Goal: Task Accomplishment & Management: Manage account settings

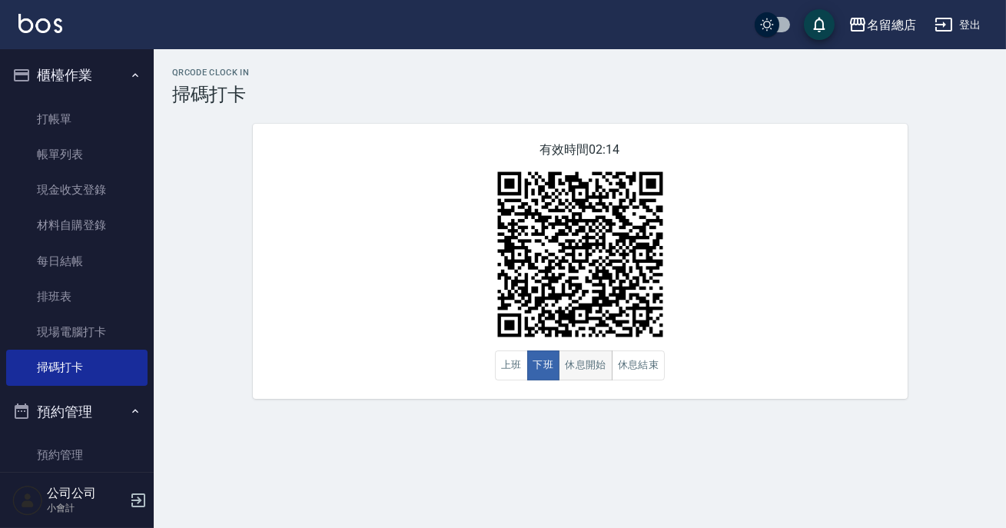
click at [601, 376] on button "休息開始" at bounding box center [586, 365] width 54 height 30
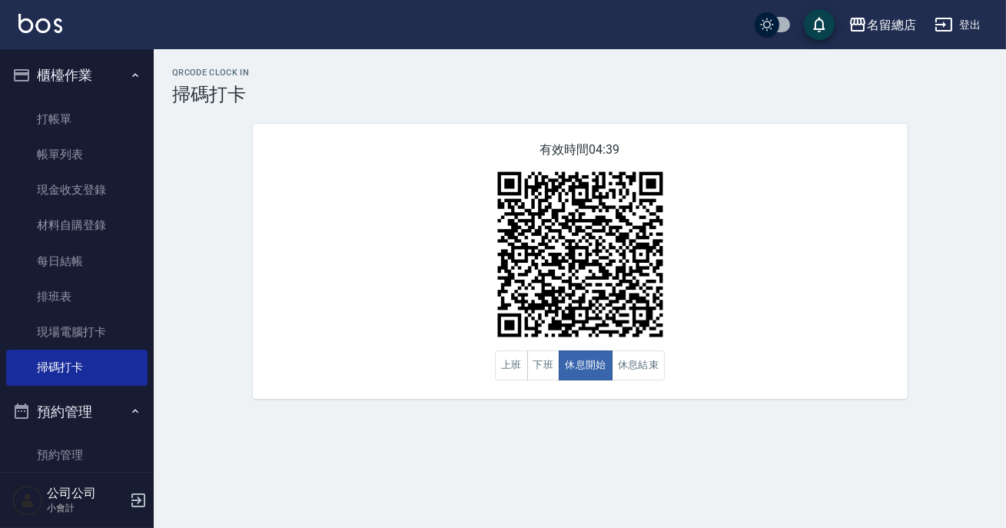
click at [1005, 364] on div "QRcode Clock In 掃碼打卡 有效時間 04:39 上班 下班 休息開始 休息結束" at bounding box center [580, 233] width 852 height 331
click at [632, 370] on button "休息結束" at bounding box center [639, 365] width 54 height 30
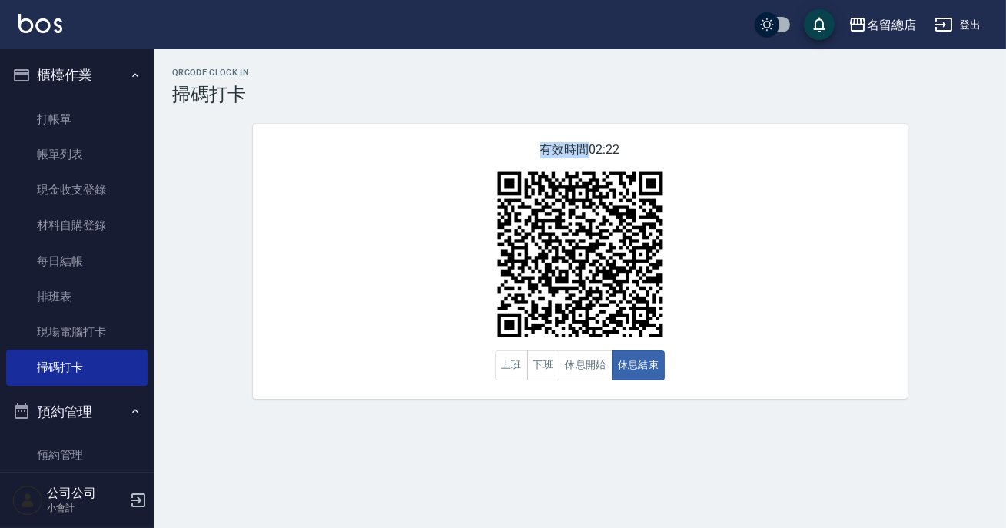
drag, startPoint x: 987, startPoint y: 125, endPoint x: 961, endPoint y: 129, distance: 25.6
click at [985, 128] on div "QRcode Clock In 掃碼打卡 有效時間 02:22 上班 下班 休息開始 休息結束" at bounding box center [580, 233] width 852 height 331
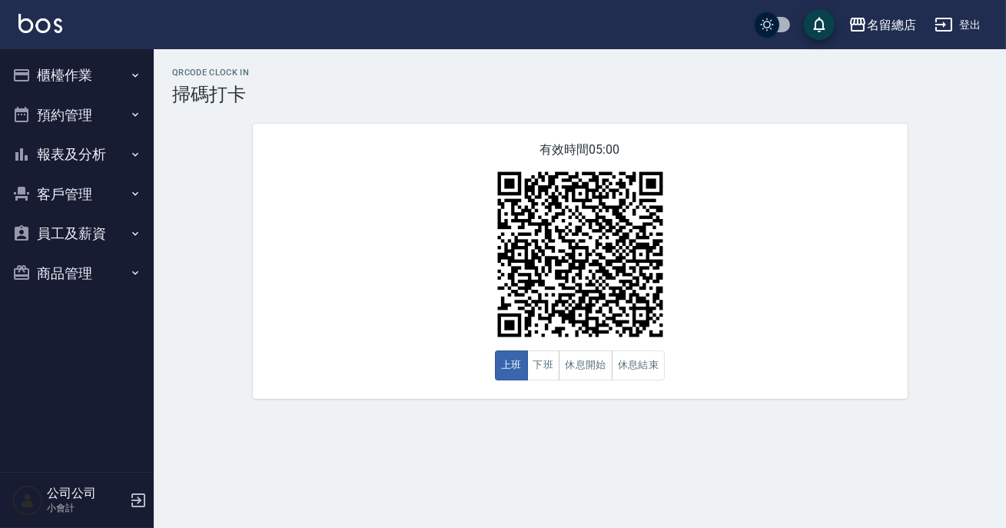
click at [590, 371] on button "休息開始" at bounding box center [586, 365] width 54 height 30
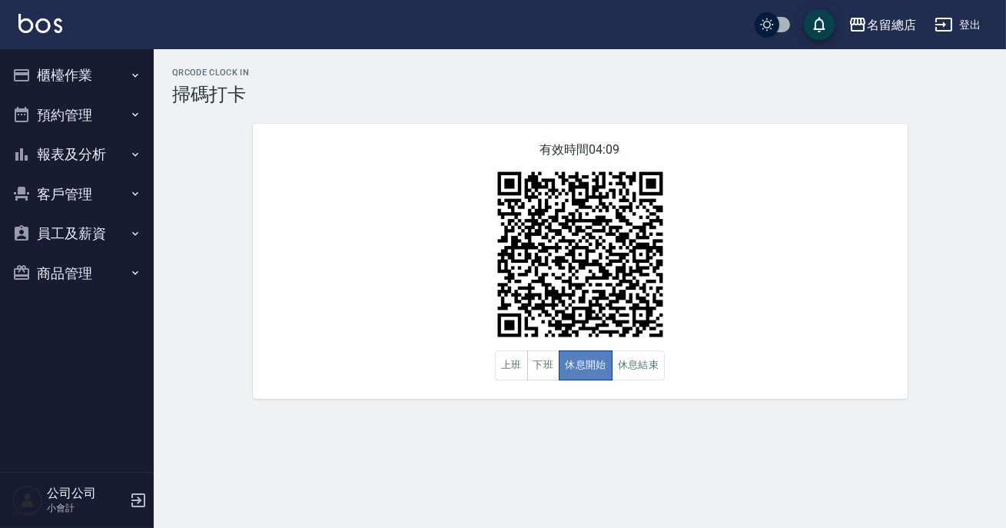
click at [594, 354] on button "休息開始" at bounding box center [586, 365] width 54 height 30
click at [624, 360] on button "休息結束" at bounding box center [639, 365] width 54 height 30
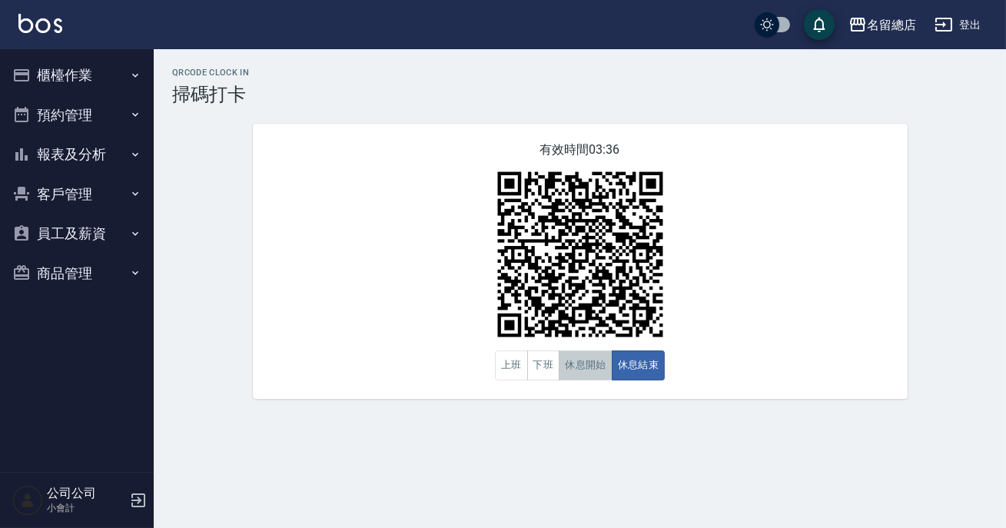
click at [596, 380] on button "休息開始" at bounding box center [586, 365] width 54 height 30
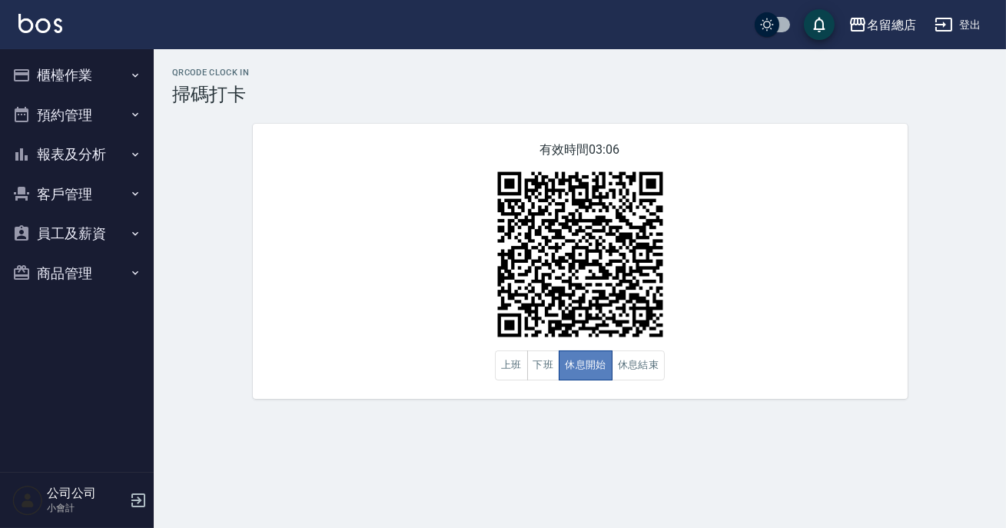
click at [596, 380] on button "休息開始" at bounding box center [586, 365] width 54 height 30
click at [634, 367] on button "休息結束" at bounding box center [639, 365] width 54 height 30
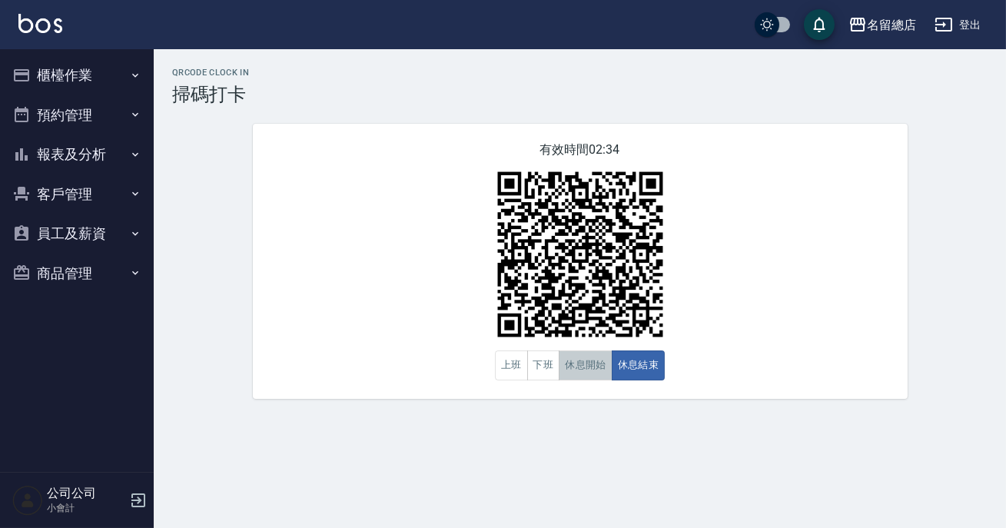
drag, startPoint x: 628, startPoint y: 363, endPoint x: 599, endPoint y: 355, distance: 29.5
click at [599, 355] on button "休息開始" at bounding box center [586, 365] width 54 height 30
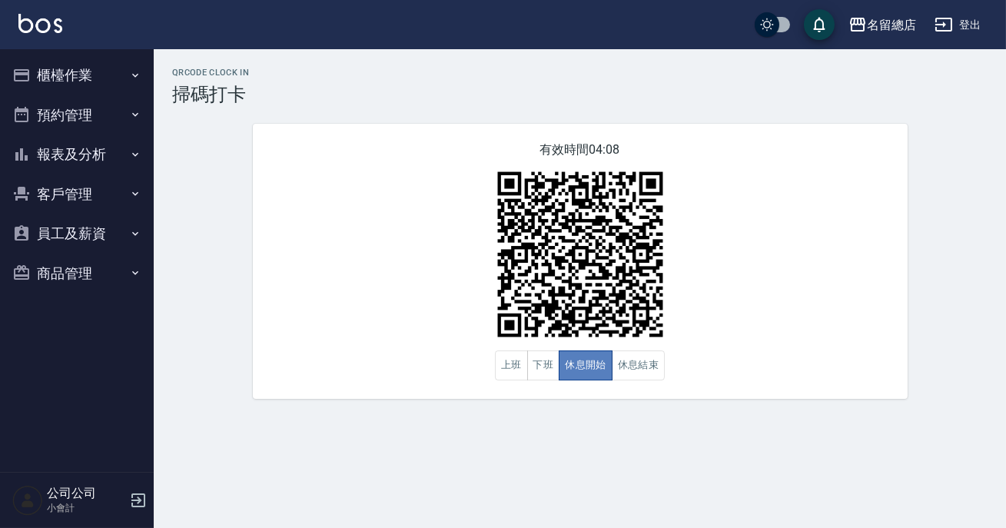
click at [599, 355] on button "休息開始" at bounding box center [586, 365] width 54 height 30
click at [542, 376] on button "下班" at bounding box center [543, 365] width 33 height 30
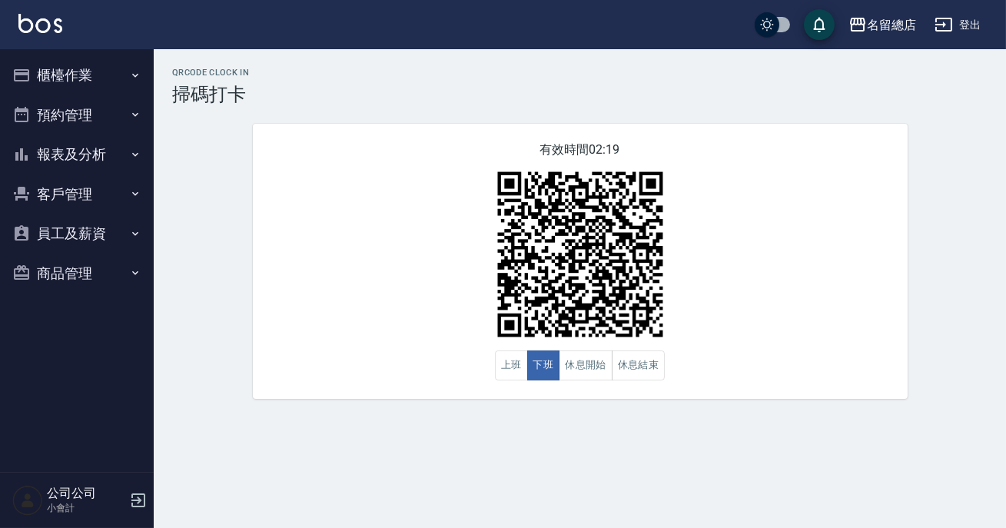
drag, startPoint x: 539, startPoint y: 341, endPoint x: 708, endPoint y: 317, distance: 170.0
click at [708, 317] on div "有效時間 02:19 上班 下班 休息開始 休息結束" at bounding box center [580, 261] width 655 height 275
click at [647, 373] on button "休息結束" at bounding box center [639, 365] width 54 height 30
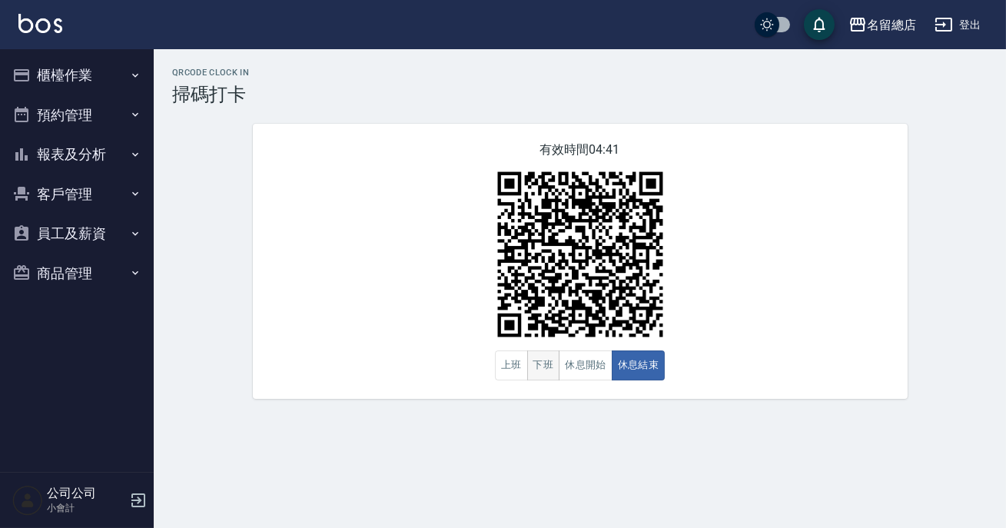
click at [547, 371] on button "下班" at bounding box center [543, 365] width 33 height 30
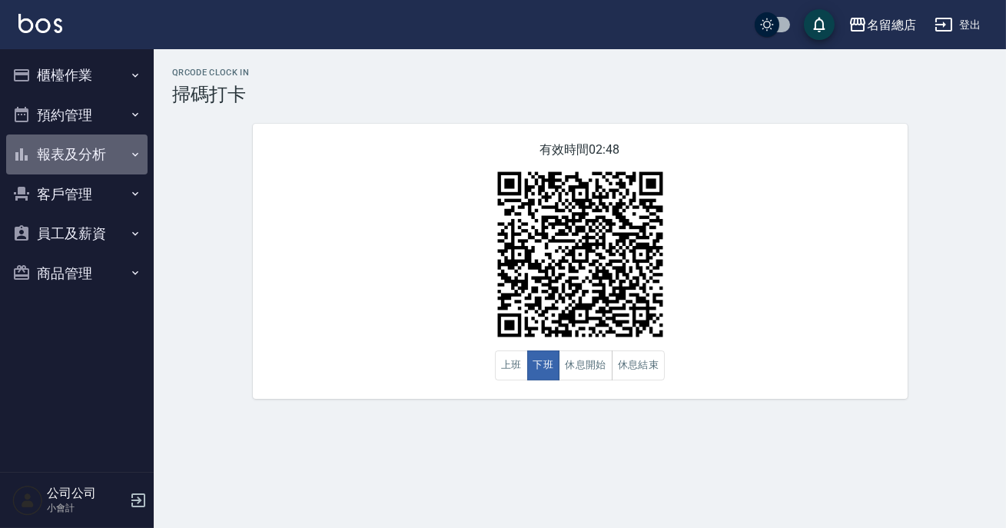
click at [75, 148] on button "報表及分析" at bounding box center [76, 154] width 141 height 40
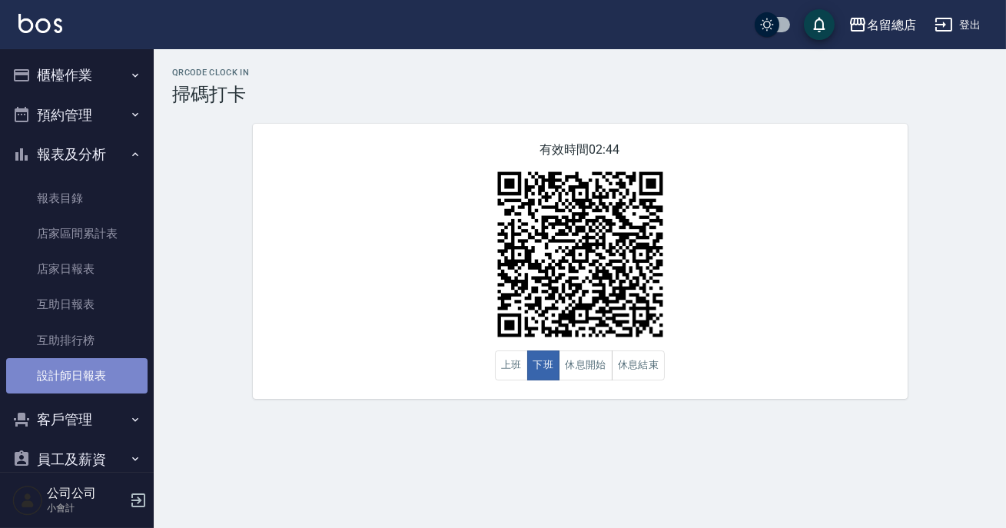
click at [84, 363] on link "設計師日報表" at bounding box center [76, 375] width 141 height 35
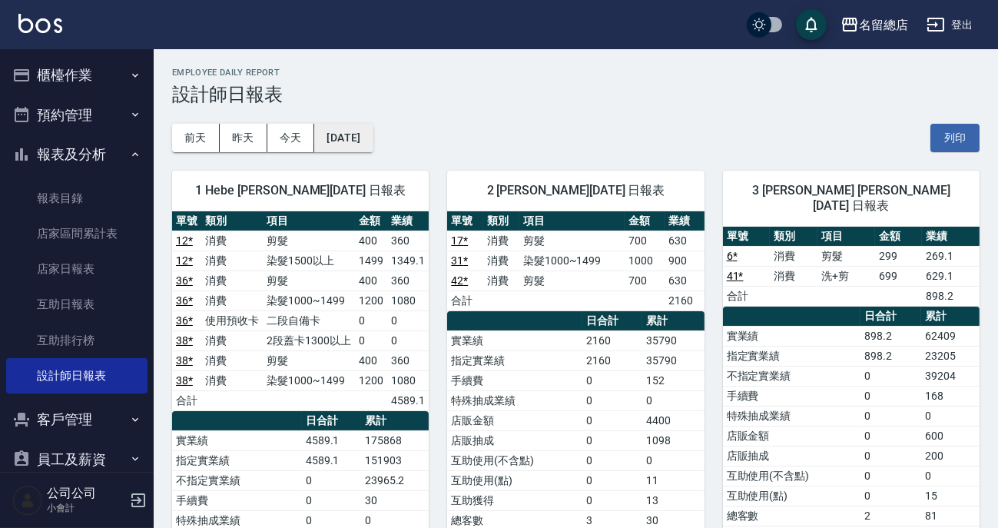
click at [347, 131] on button "2025/09/25" at bounding box center [343, 138] width 58 height 28
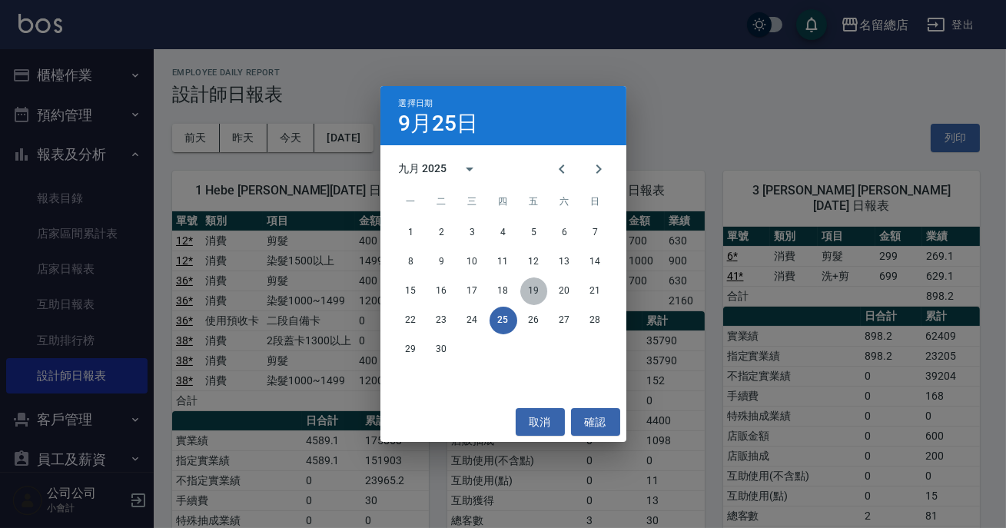
click at [529, 292] on button "19" at bounding box center [534, 291] width 28 height 28
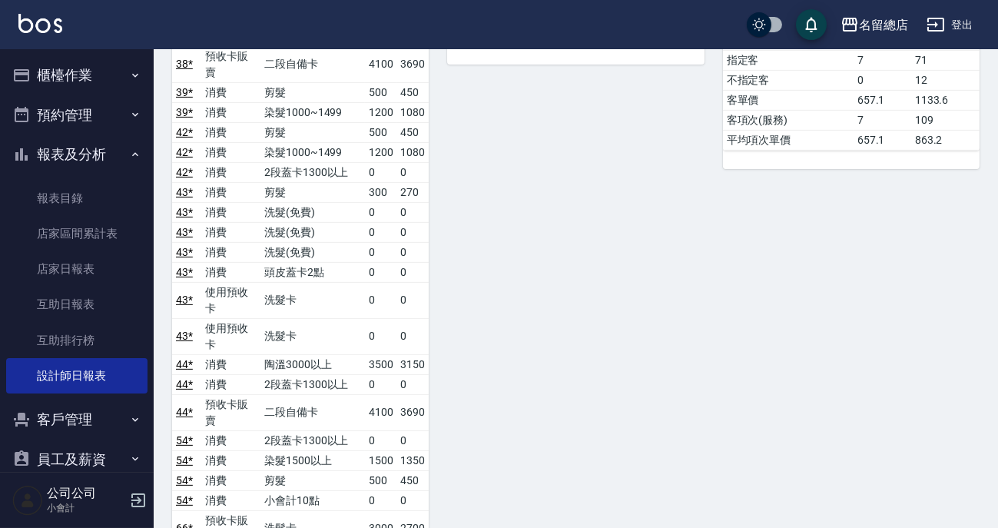
scroll to position [1397, 0]
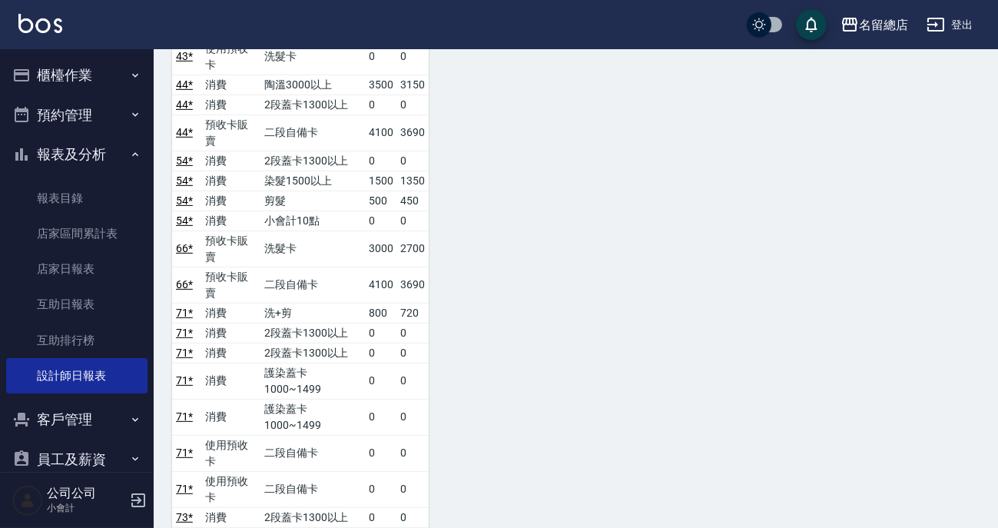
click at [106, 199] on link "報表目錄" at bounding box center [76, 198] width 141 height 35
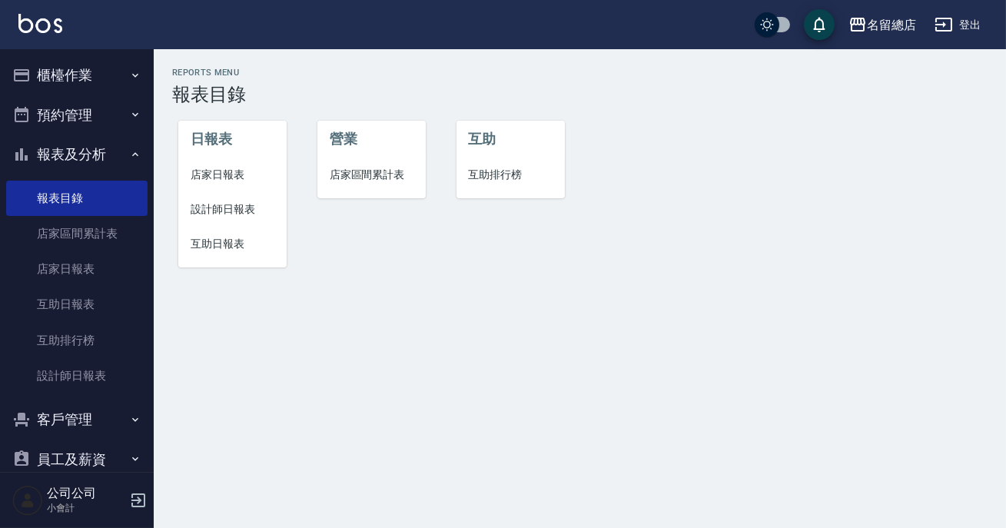
click at [96, 107] on button "預約管理" at bounding box center [76, 115] width 141 height 40
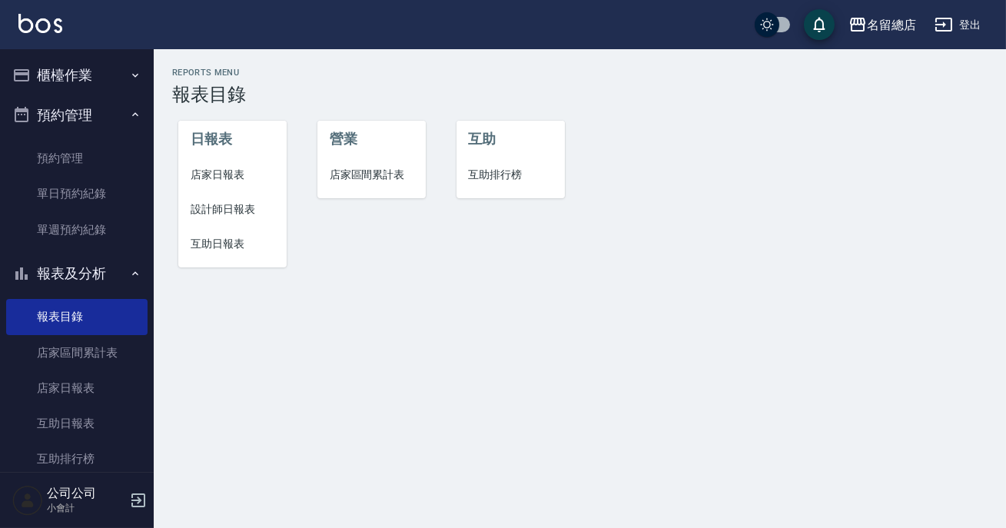
click at [105, 269] on button "報表及分析" at bounding box center [76, 274] width 141 height 40
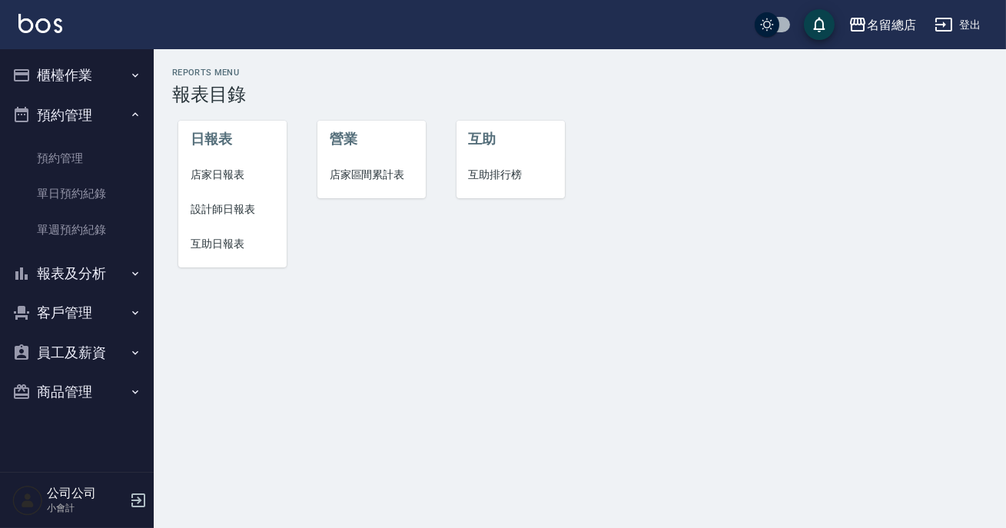
click at [91, 77] on button "櫃檯作業" at bounding box center [76, 75] width 141 height 40
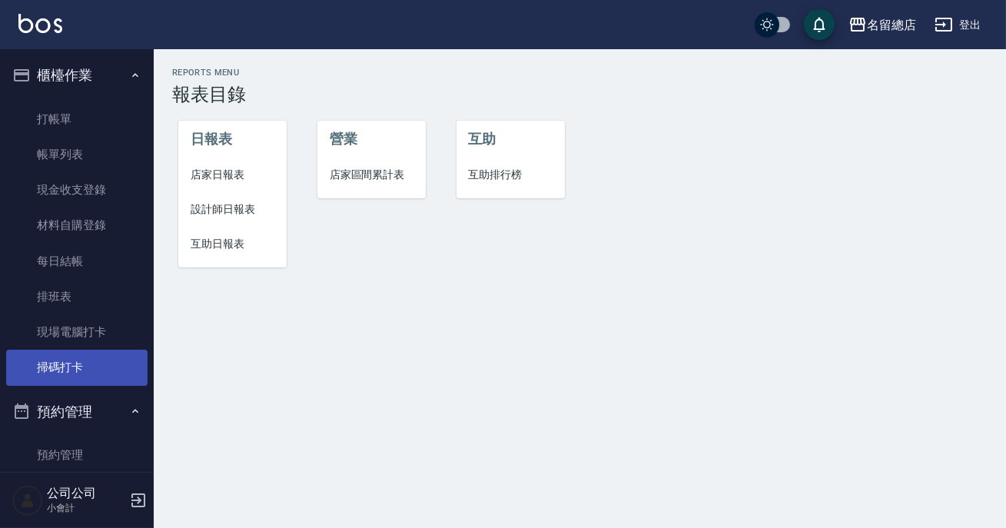
drag, startPoint x: 78, startPoint y: 362, endPoint x: 70, endPoint y: 350, distance: 14.3
click at [78, 363] on link "掃碼打卡" at bounding box center [76, 367] width 141 height 35
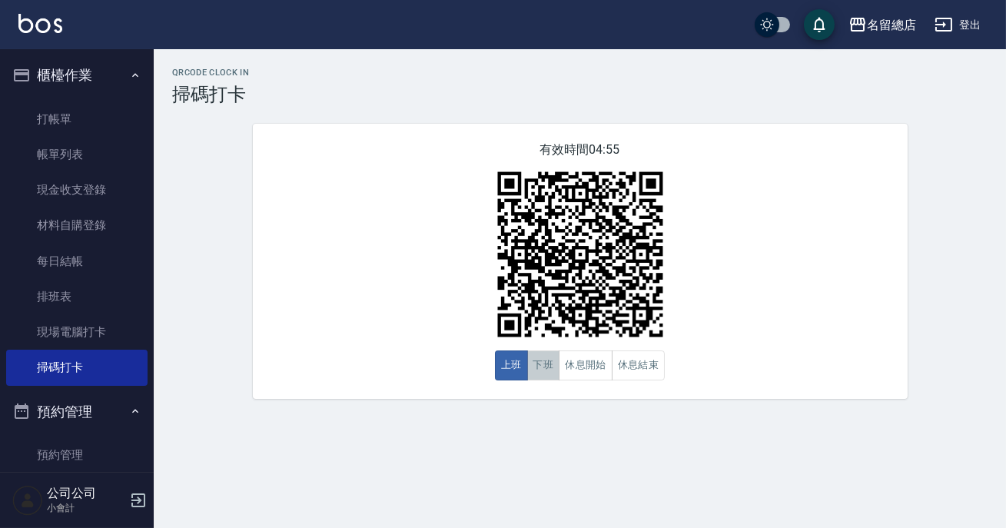
click at [538, 369] on button "下班" at bounding box center [543, 365] width 33 height 30
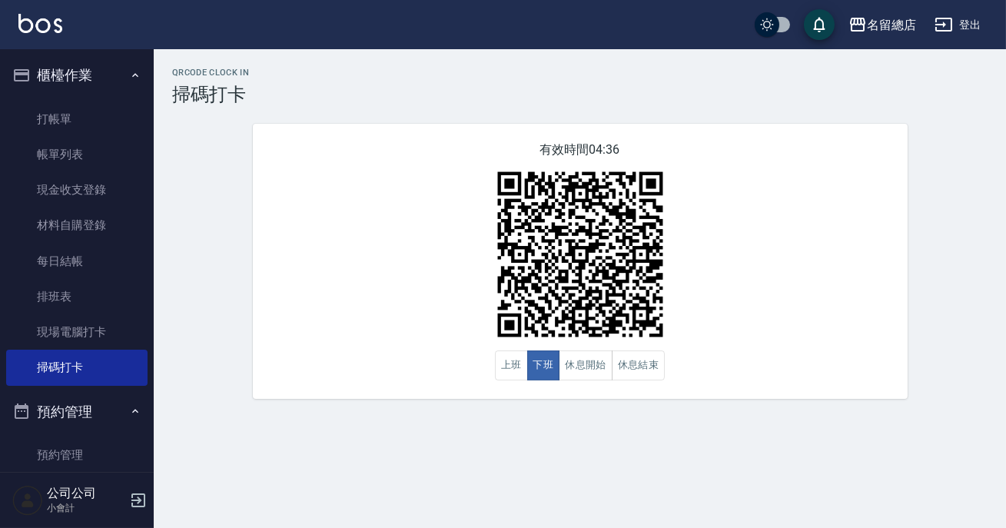
drag, startPoint x: 538, startPoint y: 369, endPoint x: 536, endPoint y: 386, distance: 17.0
click at [536, 386] on div "有效時間 04:36 上班 下班 休息開始 休息結束" at bounding box center [580, 261] width 655 height 275
click at [591, 364] on button "休息開始" at bounding box center [586, 365] width 54 height 30
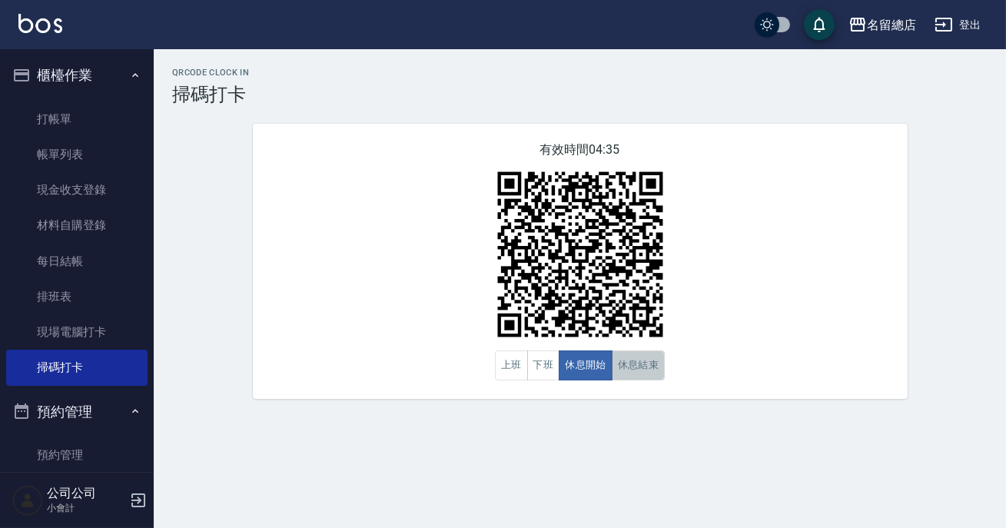
click at [632, 375] on button "休息結束" at bounding box center [639, 365] width 54 height 30
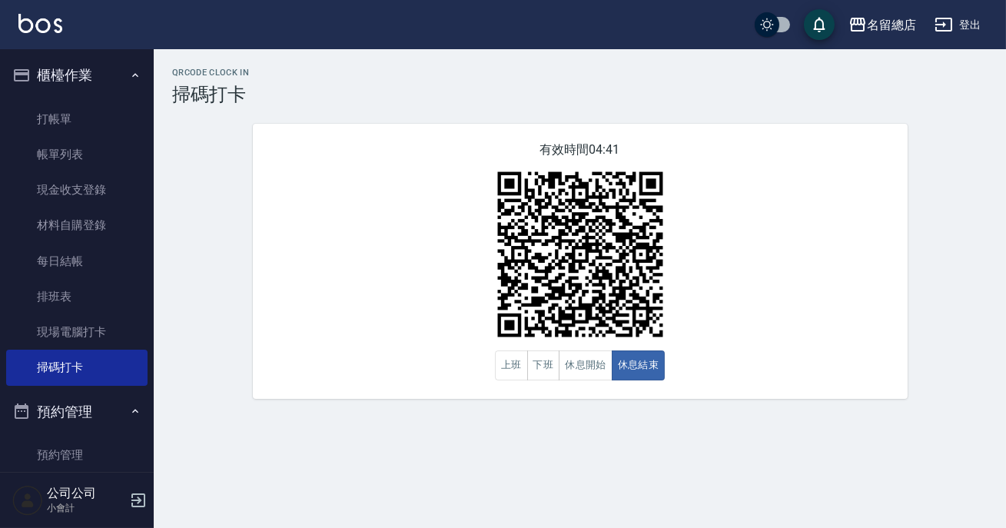
drag, startPoint x: 632, startPoint y: 383, endPoint x: 279, endPoint y: 300, distance: 362.9
click at [630, 383] on div "有效時間 04:41 上班 下班 休息開始 休息結束" at bounding box center [580, 261] width 655 height 275
click at [544, 361] on button "下班" at bounding box center [543, 365] width 33 height 30
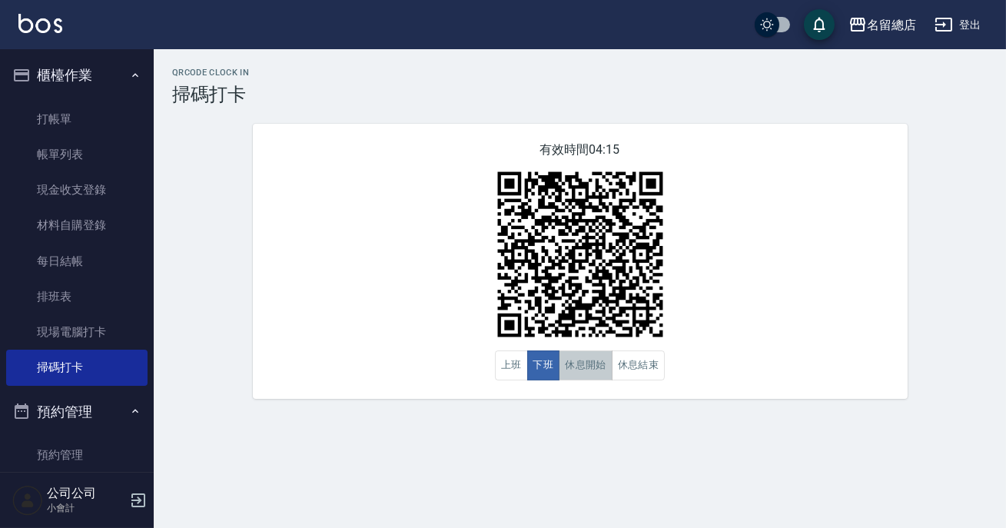
click at [589, 361] on button "休息開始" at bounding box center [586, 365] width 54 height 30
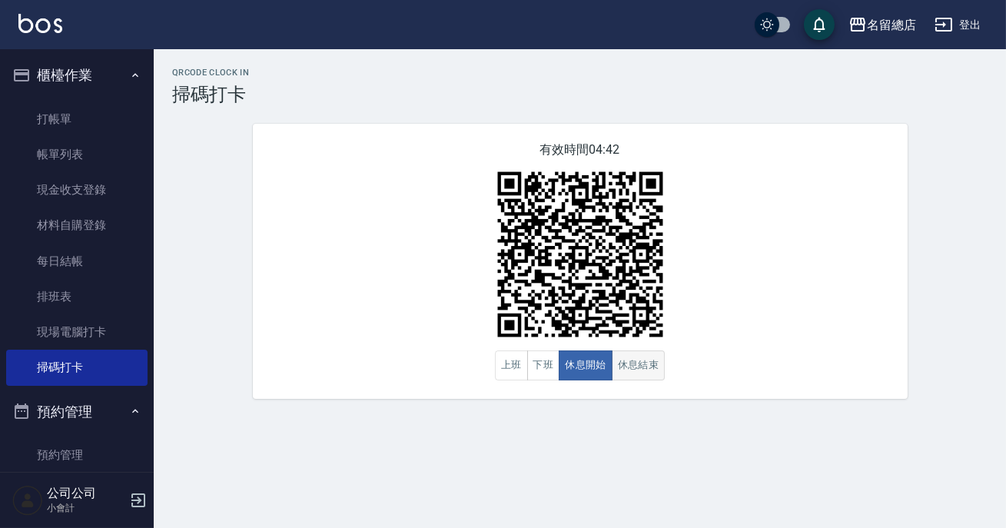
click at [632, 365] on button "休息結束" at bounding box center [639, 365] width 54 height 30
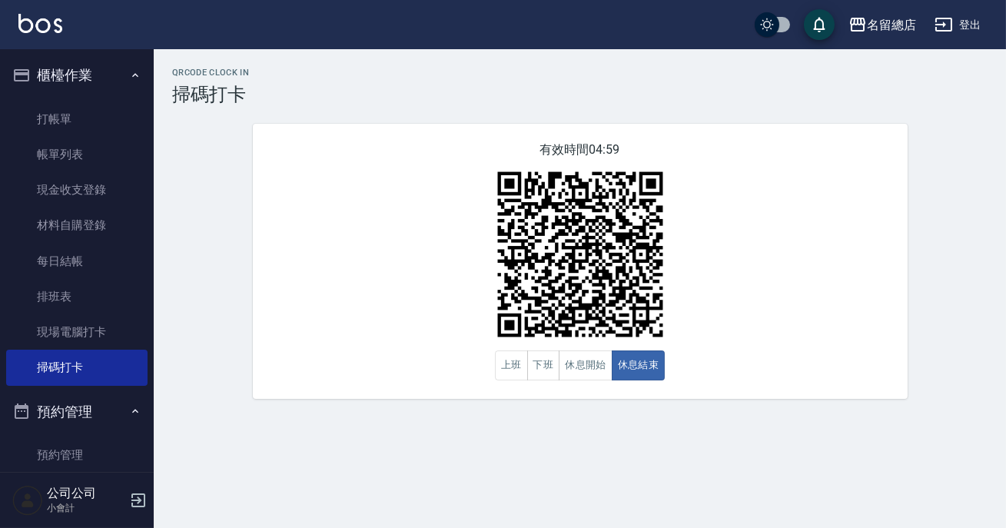
click at [426, 252] on div "有效時間 04:59 上班 下班 休息開始 休息結束" at bounding box center [580, 261] width 655 height 275
click at [533, 368] on button "下班" at bounding box center [543, 365] width 33 height 30
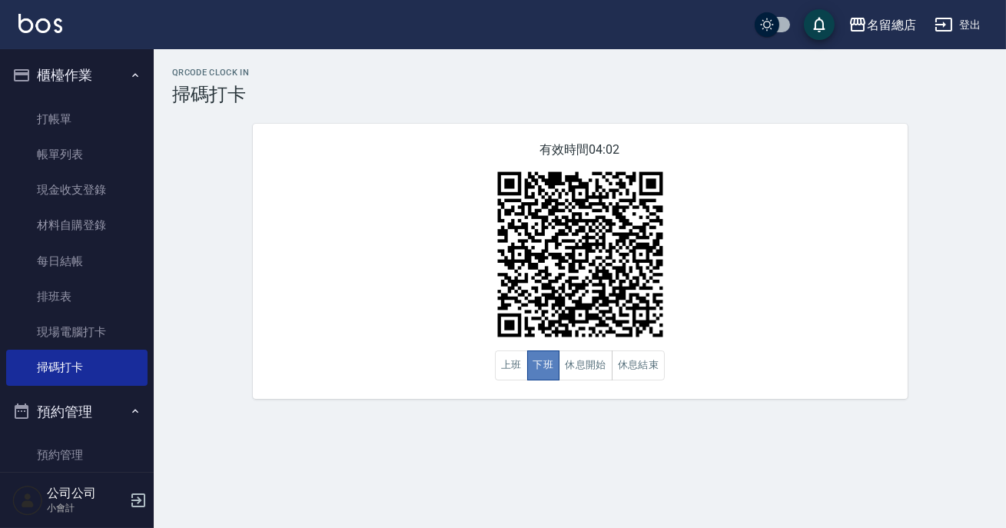
click at [533, 368] on button "下班" at bounding box center [543, 365] width 33 height 30
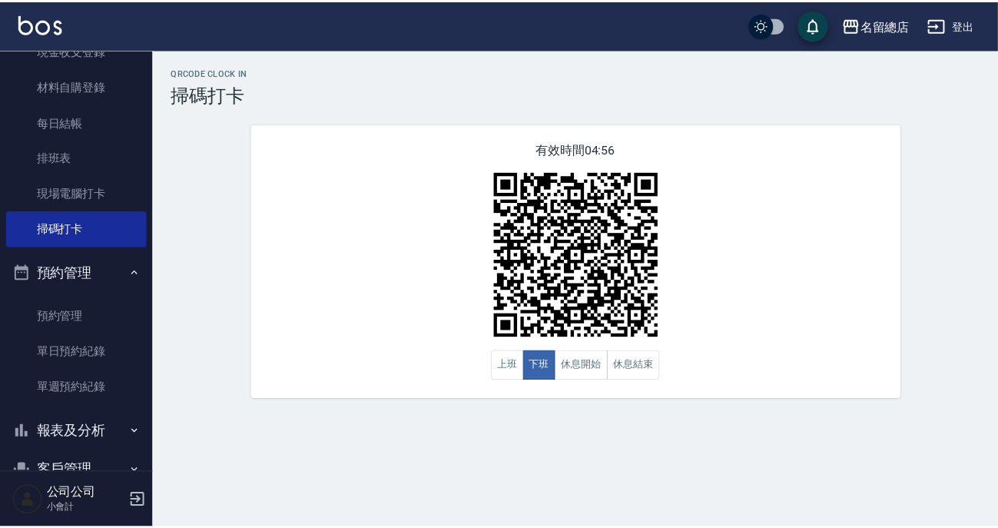
scroll to position [209, 0]
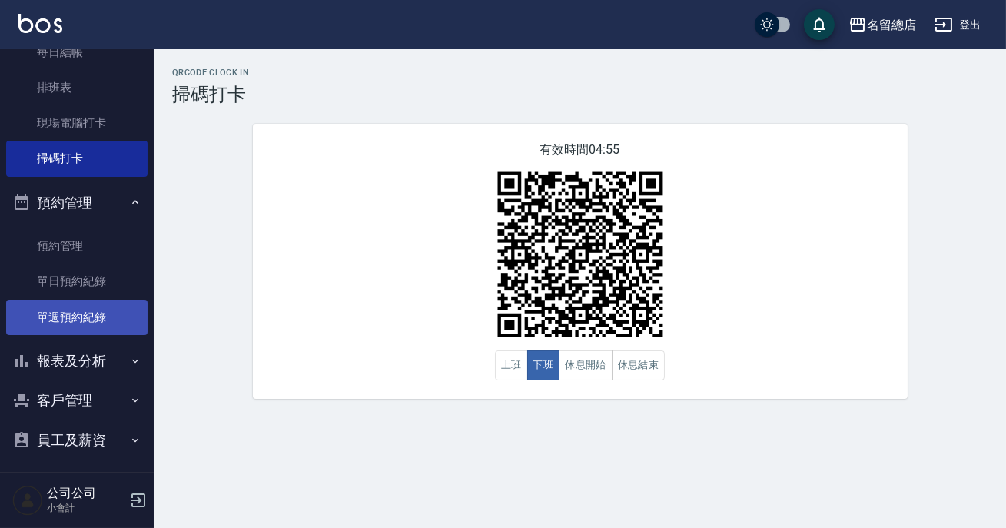
click at [97, 323] on link "單週預約紀錄" at bounding box center [76, 317] width 141 height 35
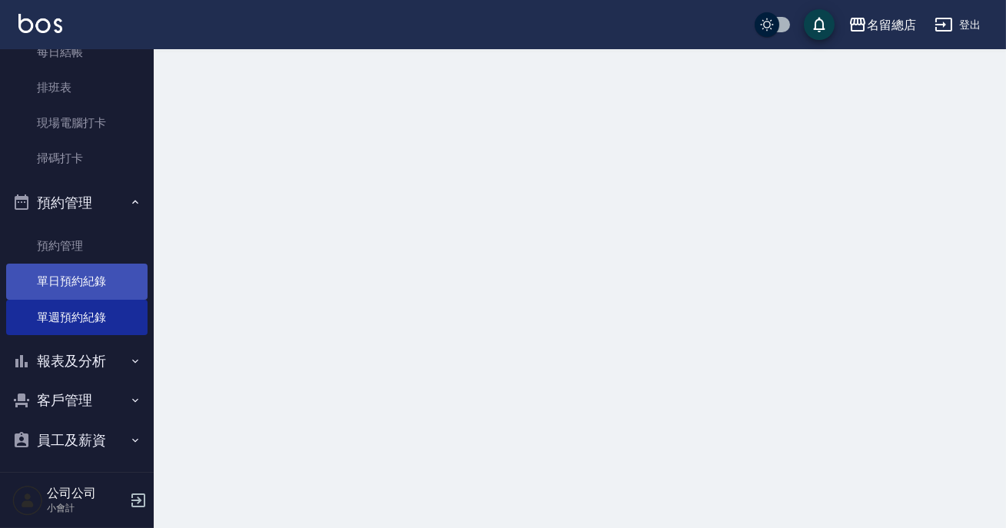
click at [91, 287] on link "單日預約紀錄" at bounding box center [76, 281] width 141 height 35
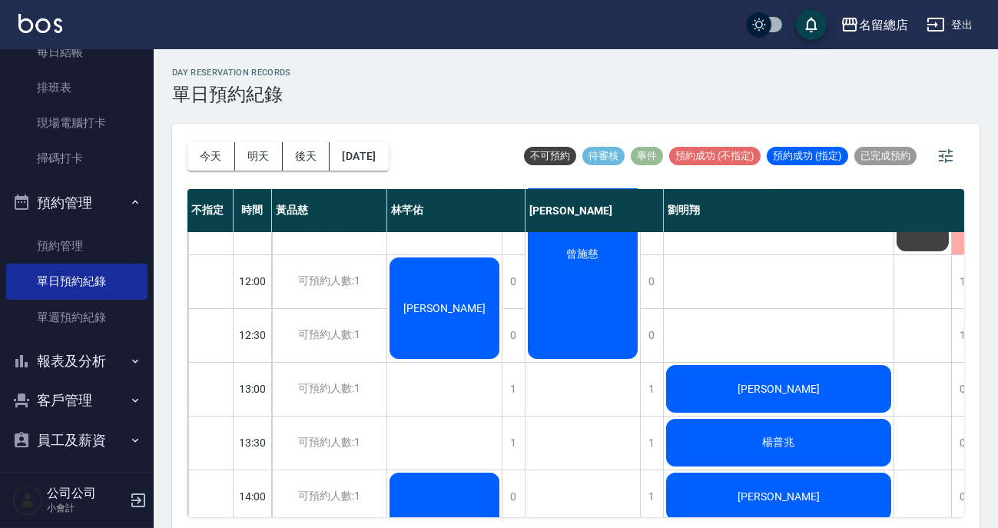
scroll to position [419, 0]
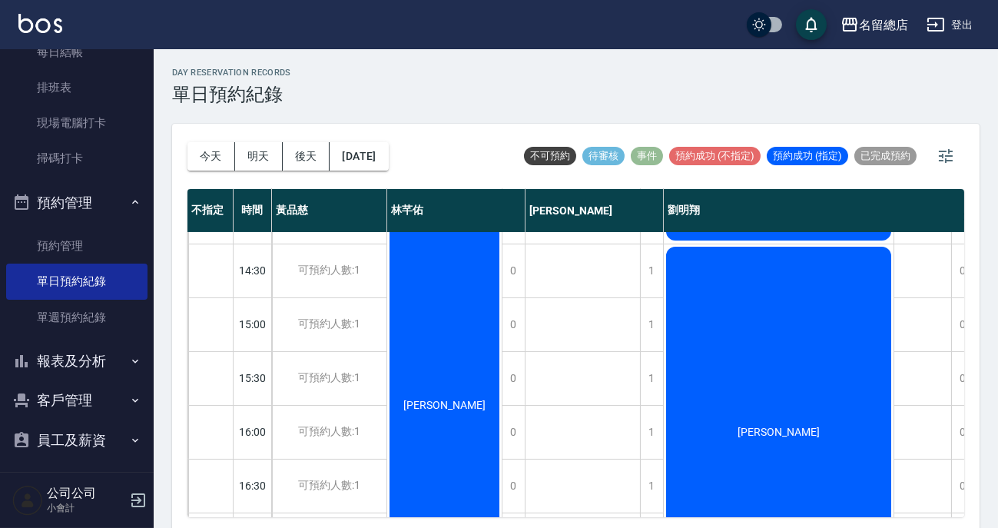
click at [239, 138] on div "今天 明天 後天 2025/09/25" at bounding box center [287, 156] width 201 height 65
click at [242, 148] on button "明天" at bounding box center [259, 156] width 48 height 28
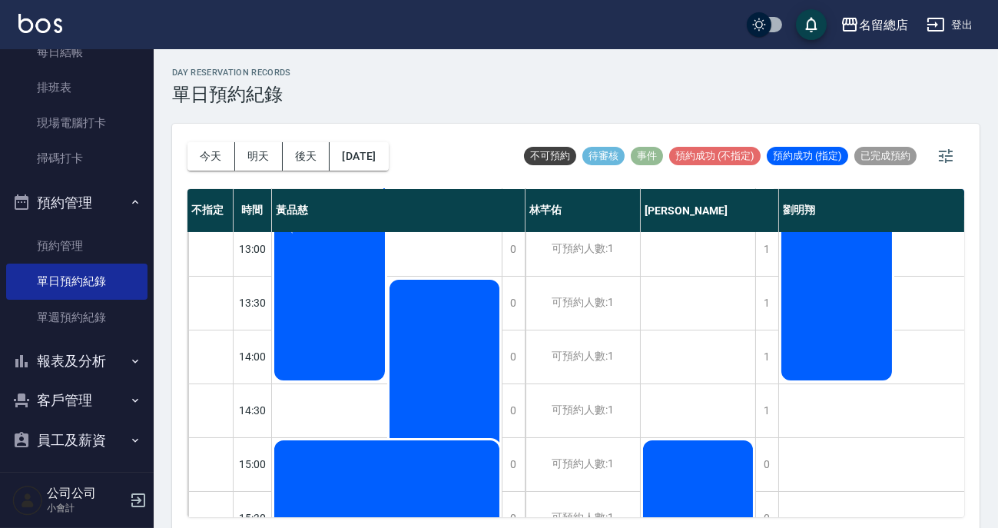
scroll to position [559, 0]
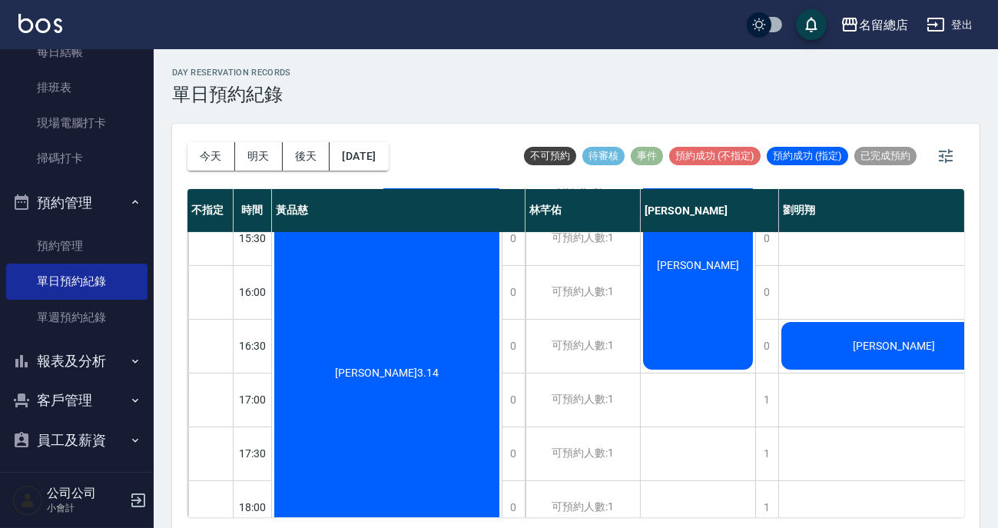
click at [698, 325] on div "劉喬閔" at bounding box center [698, 265] width 114 height 214
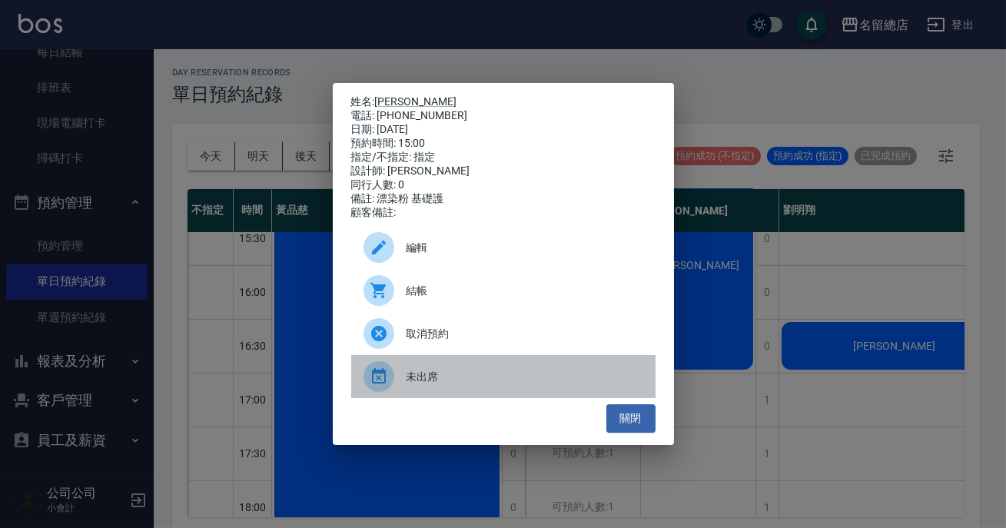
click at [639, 398] on div "未出席" at bounding box center [503, 376] width 304 height 43
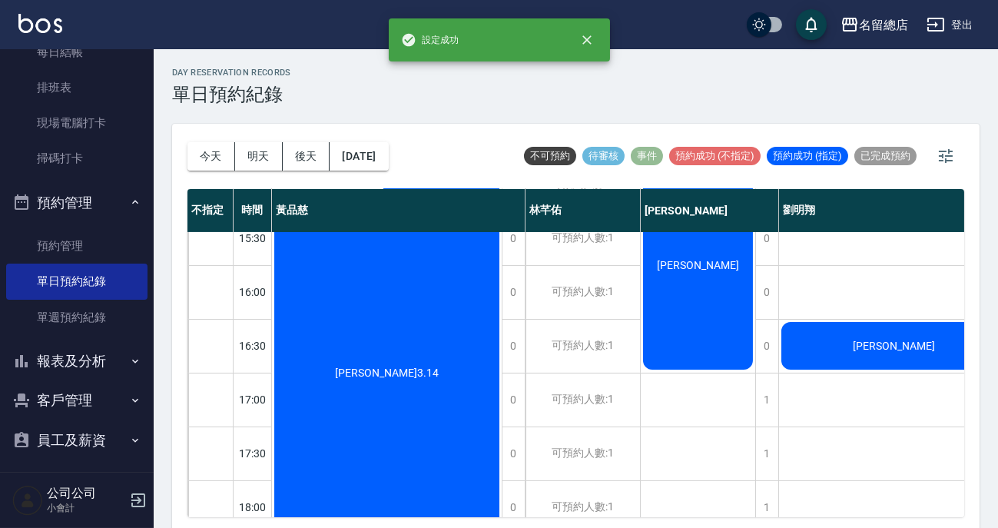
click at [648, 424] on div "劉喬閔" at bounding box center [698, 184] width 115 height 1022
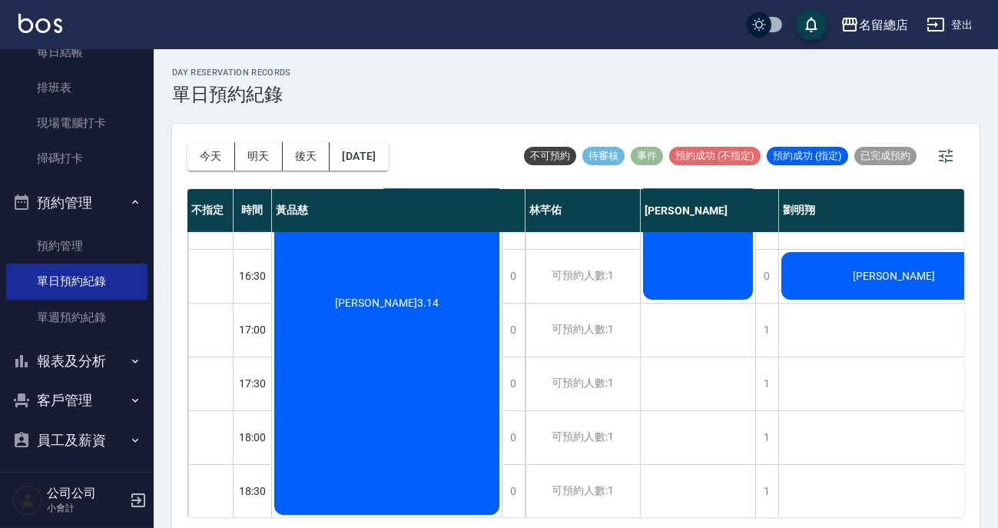
scroll to position [749, 0]
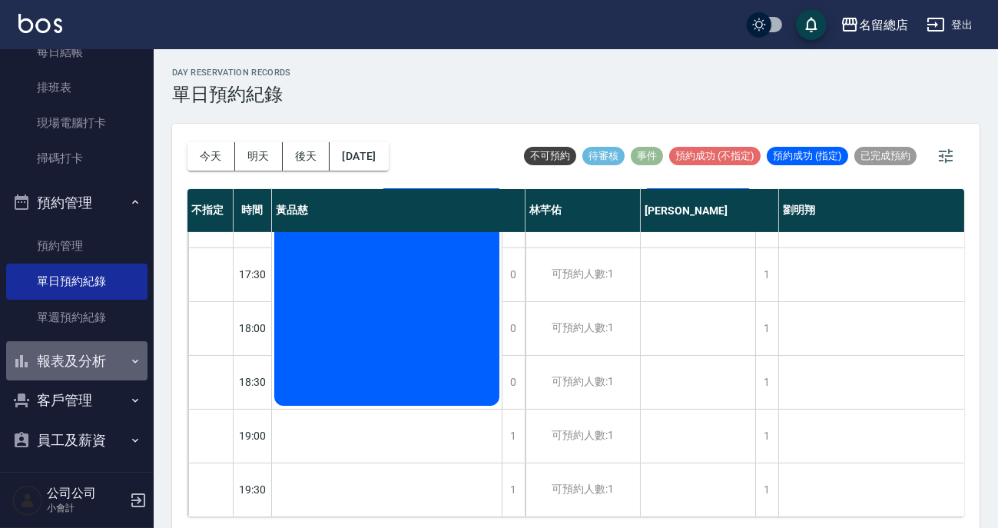
click at [112, 353] on button "報表及分析" at bounding box center [76, 361] width 141 height 40
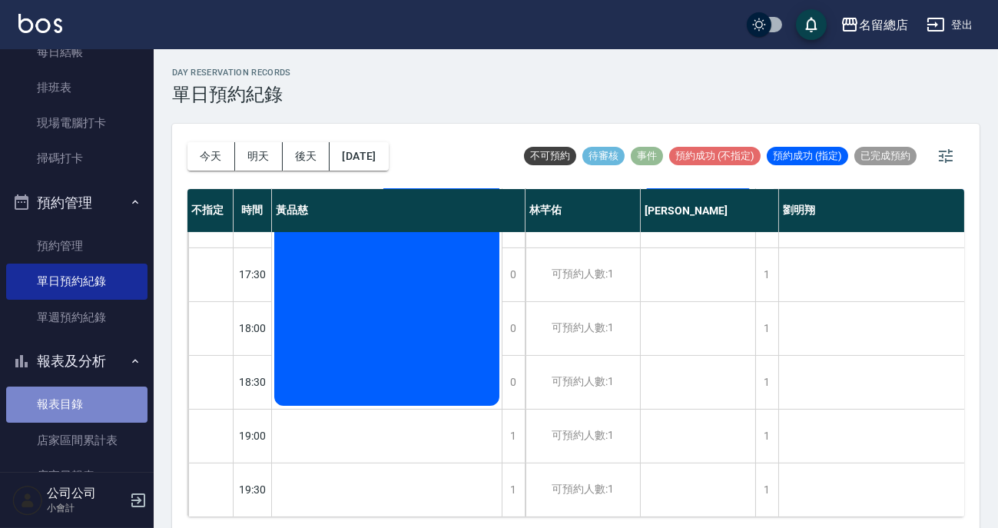
click at [113, 410] on link "報表目錄" at bounding box center [76, 404] width 141 height 35
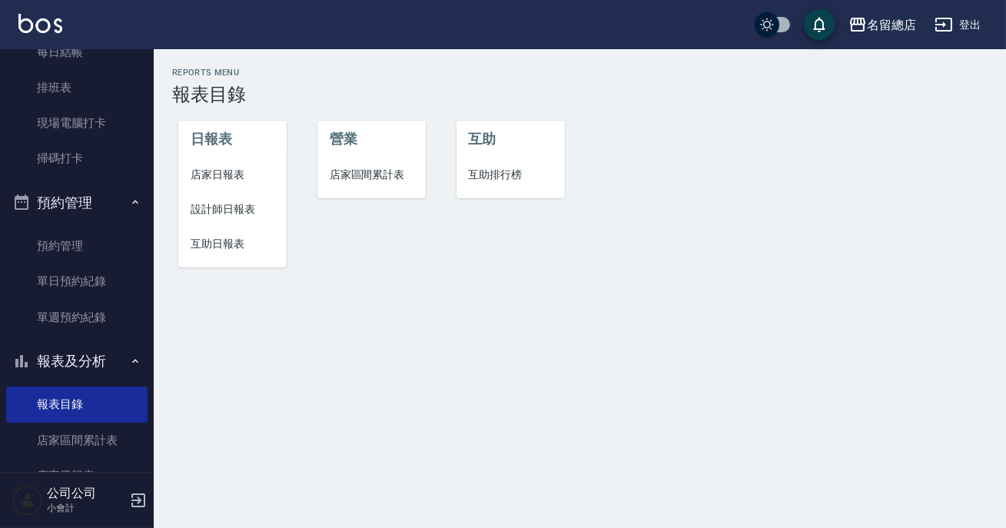
click at [209, 204] on span "設計師日報表" at bounding box center [233, 209] width 84 height 16
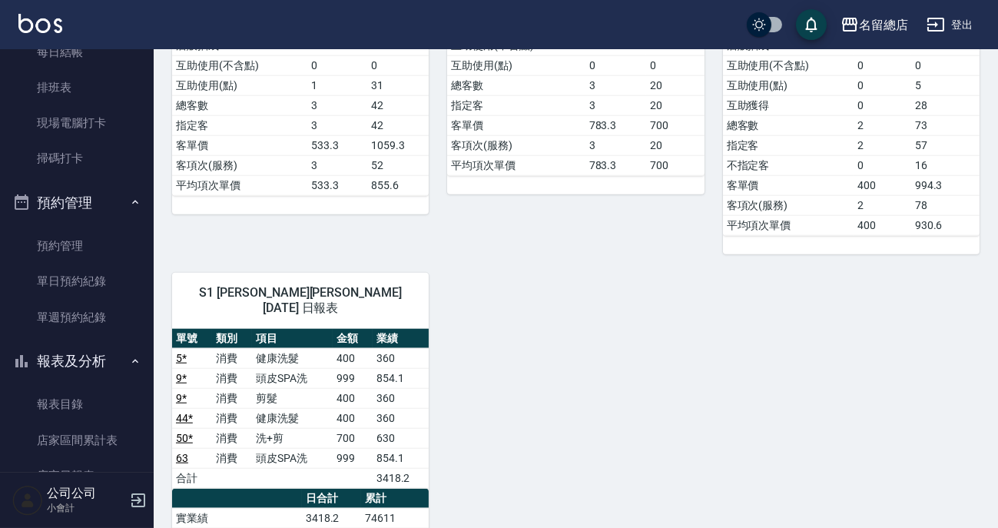
scroll to position [3213, 0]
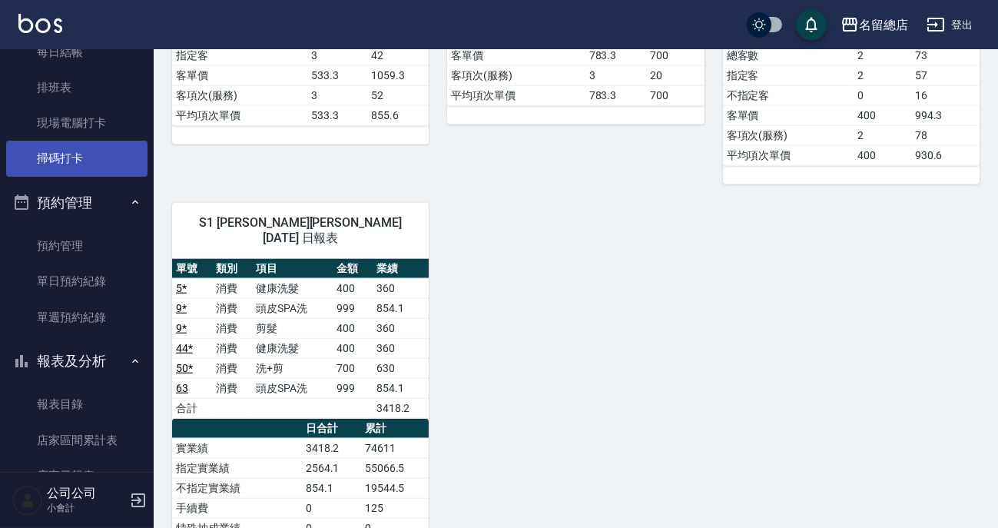
click at [40, 165] on link "掃碼打卡" at bounding box center [76, 158] width 141 height 35
